Goal: Task Accomplishment & Management: Manage account settings

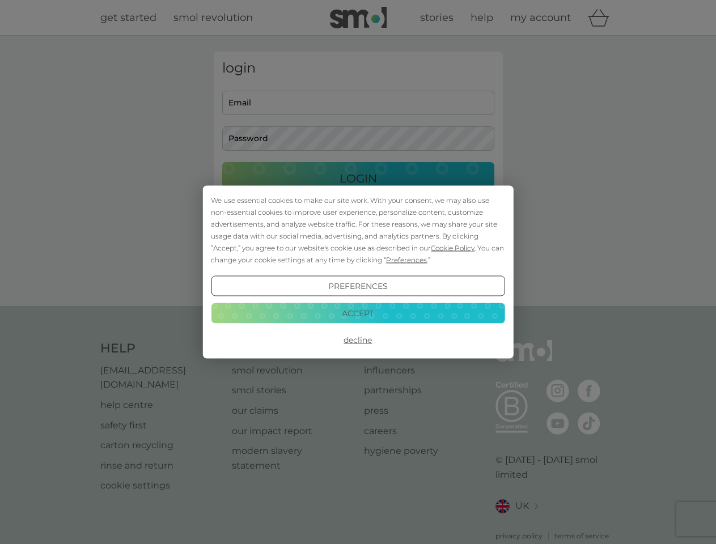
click at [453, 248] on span "Cookie Policy" at bounding box center [453, 248] width 44 height 9
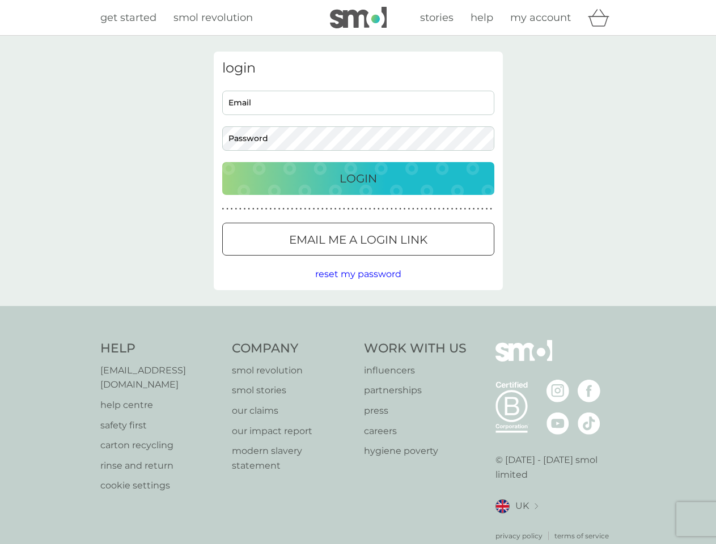
click at [406, 260] on div "login Email Password Login ● ● ● ● ● ● ● ● ● ● ● ● ● ● ● ● ● ● ● ● ● ● ● ● ● ● …" at bounding box center [358, 171] width 289 height 239
click at [358, 286] on div "login Email Password Login ● ● ● ● ● ● ● ● ● ● ● ● ● ● ● ● ● ● ● ● ● ● ● ● ● ● …" at bounding box center [358, 171] width 289 height 239
click at [358, 340] on div "Help [EMAIL_ADDRESS][DOMAIN_NAME] help centre safety first carton recycling rin…" at bounding box center [358, 440] width 516 height 201
click at [358, 313] on div "Help [EMAIL_ADDRESS][DOMAIN_NAME] help centre safety first carton recycling rin…" at bounding box center [358, 440] width 716 height 269
